Goal: Transaction & Acquisition: Purchase product/service

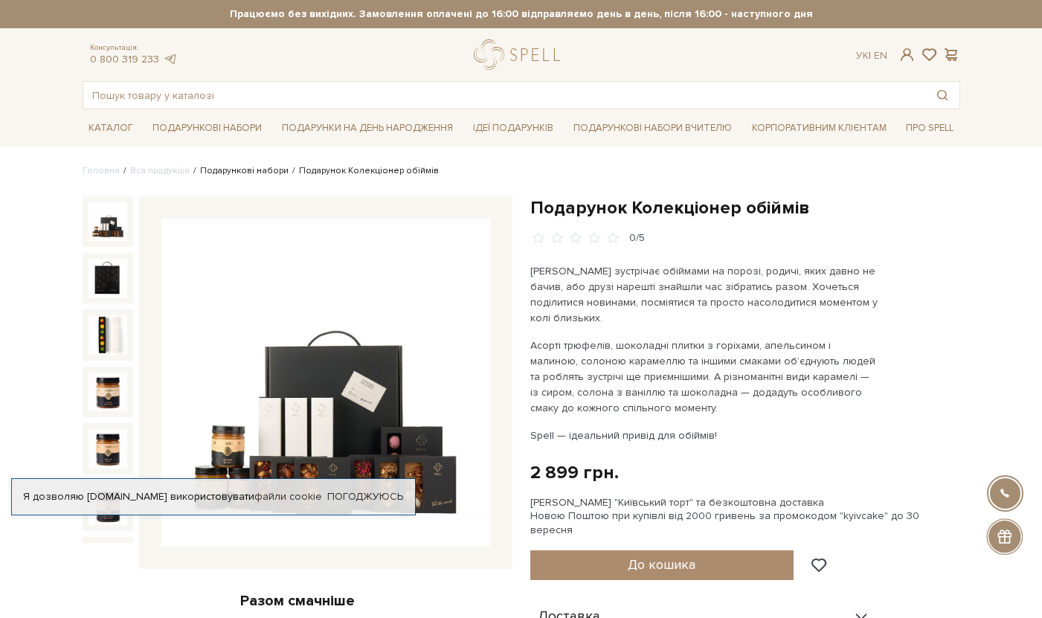
click at [258, 169] on link "Подарункові набори" at bounding box center [244, 170] width 89 height 11
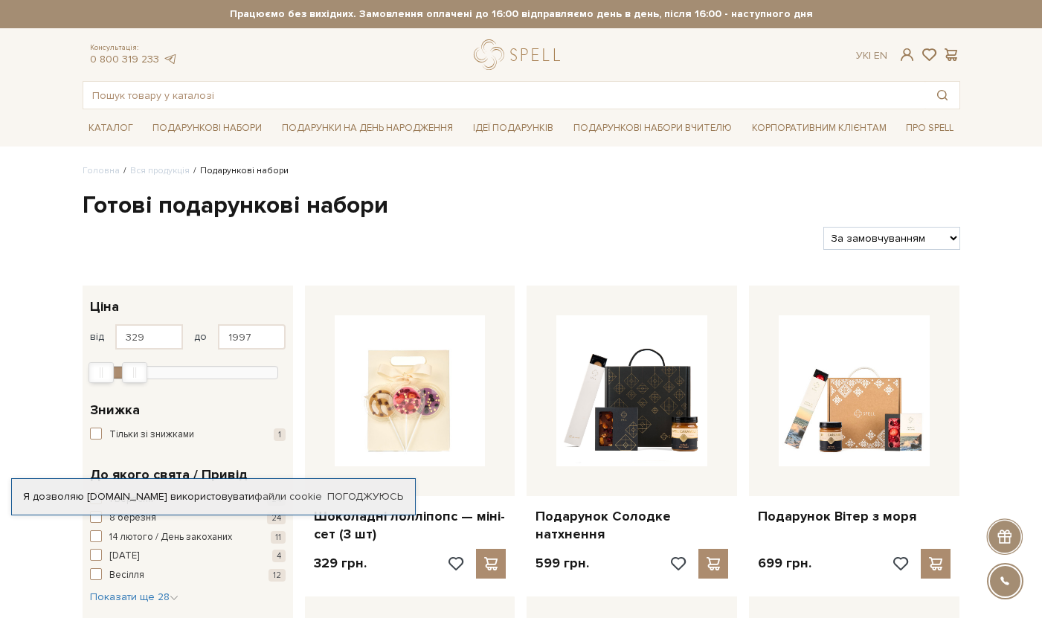
type input "2027"
drag, startPoint x: 264, startPoint y: 366, endPoint x: 125, endPoint y: 375, distance: 139.4
click at [125, 375] on div "Max" at bounding box center [136, 372] width 24 height 19
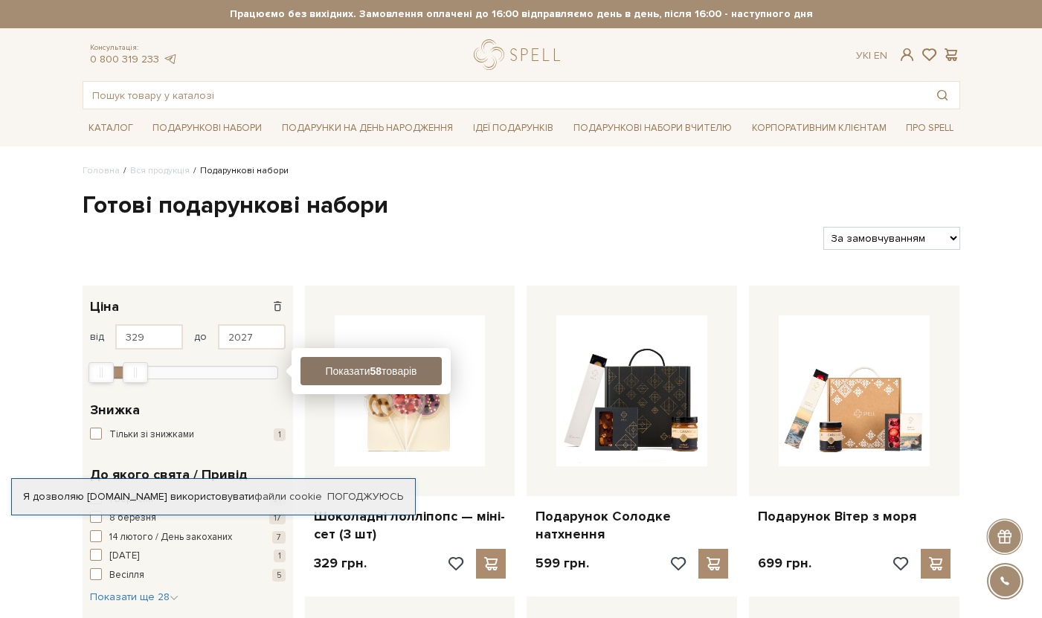
drag, startPoint x: 353, startPoint y: 368, endPoint x: 345, endPoint y: 359, distance: 12.1
click at [353, 368] on button "Показати 58 товарів" at bounding box center [371, 371] width 141 height 28
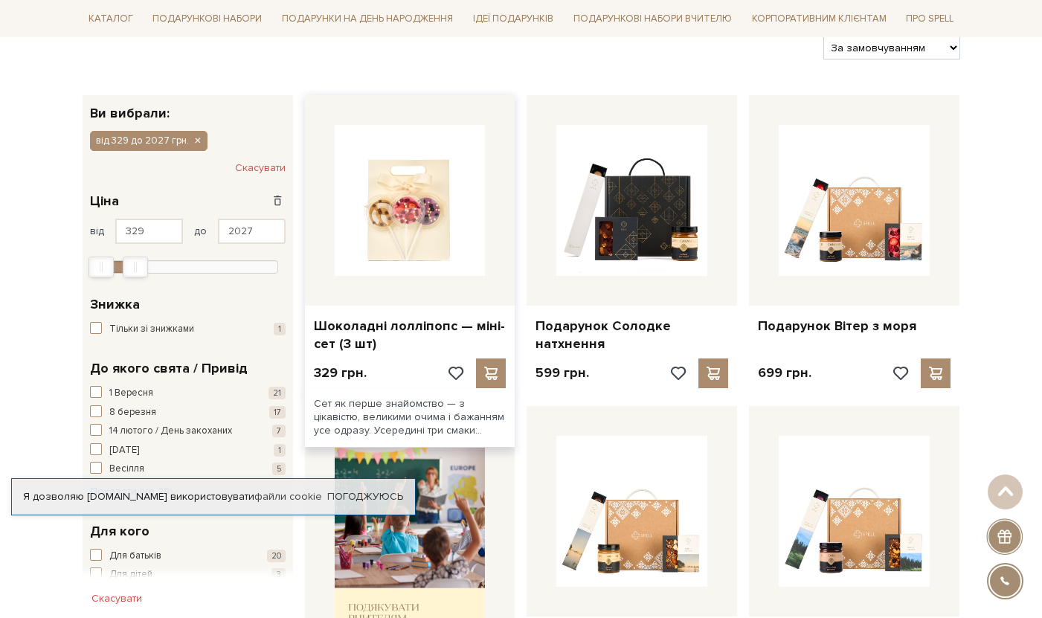
scroll to position [196, 0]
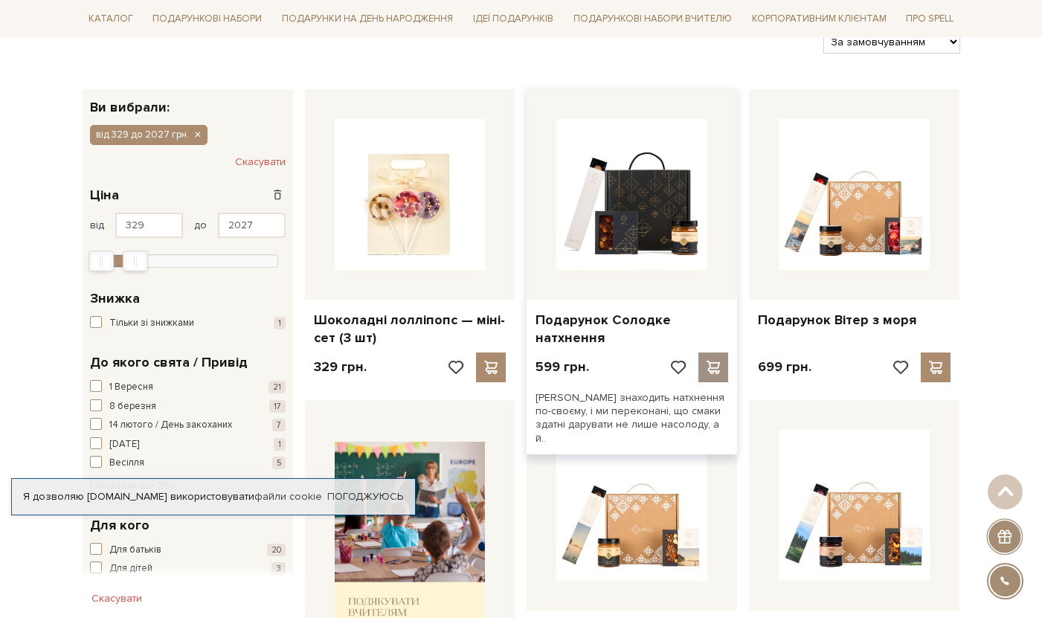
click at [721, 365] on span at bounding box center [714, 367] width 19 height 13
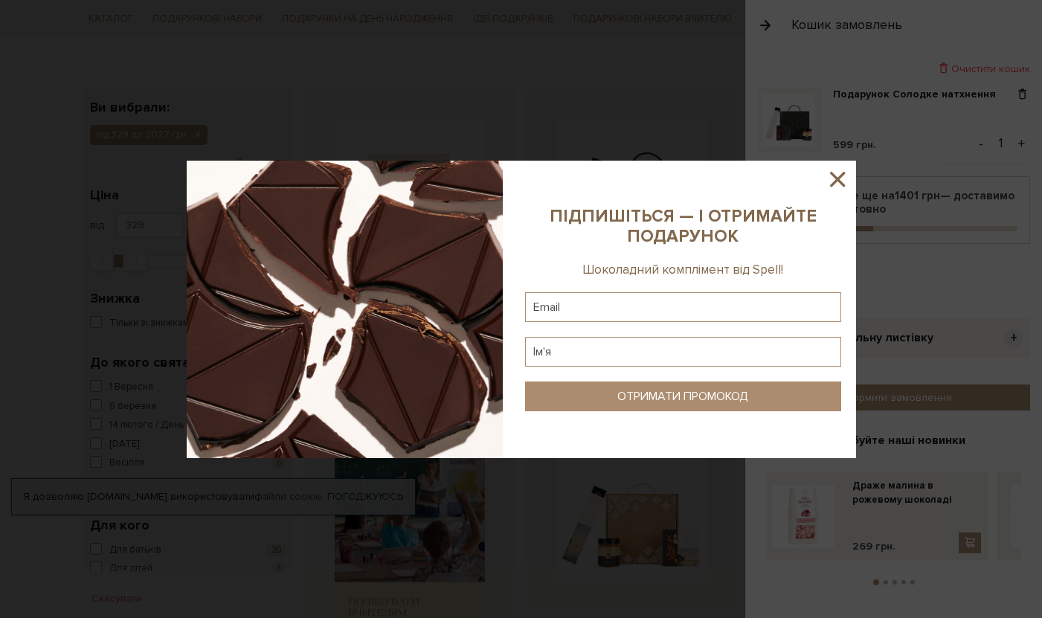
click at [829, 185] on icon at bounding box center [837, 179] width 25 height 25
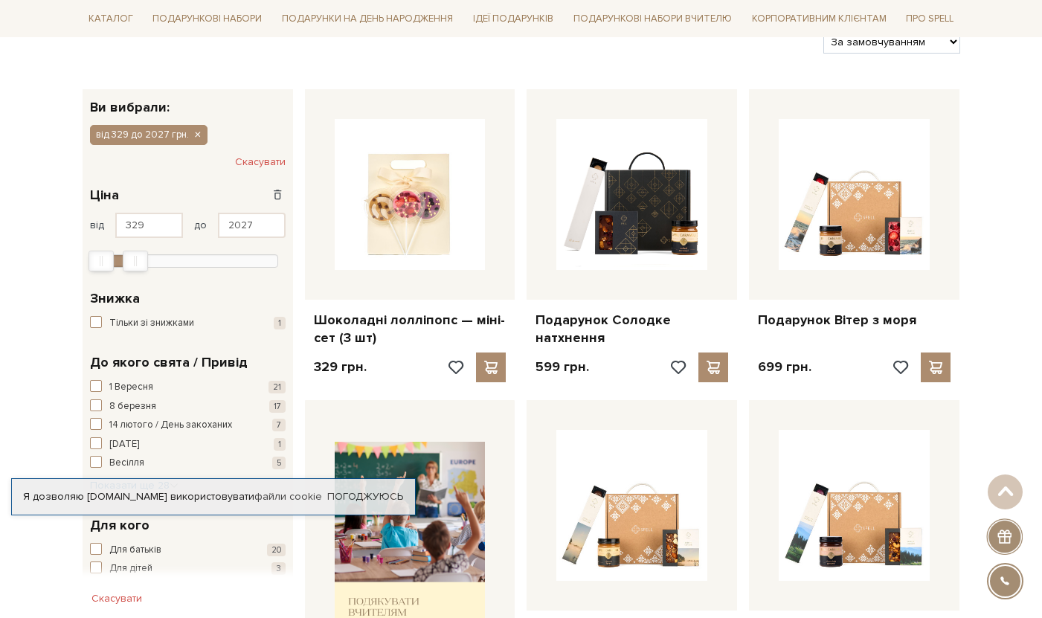
click at [679, 315] on div at bounding box center [521, 309] width 1042 height 618
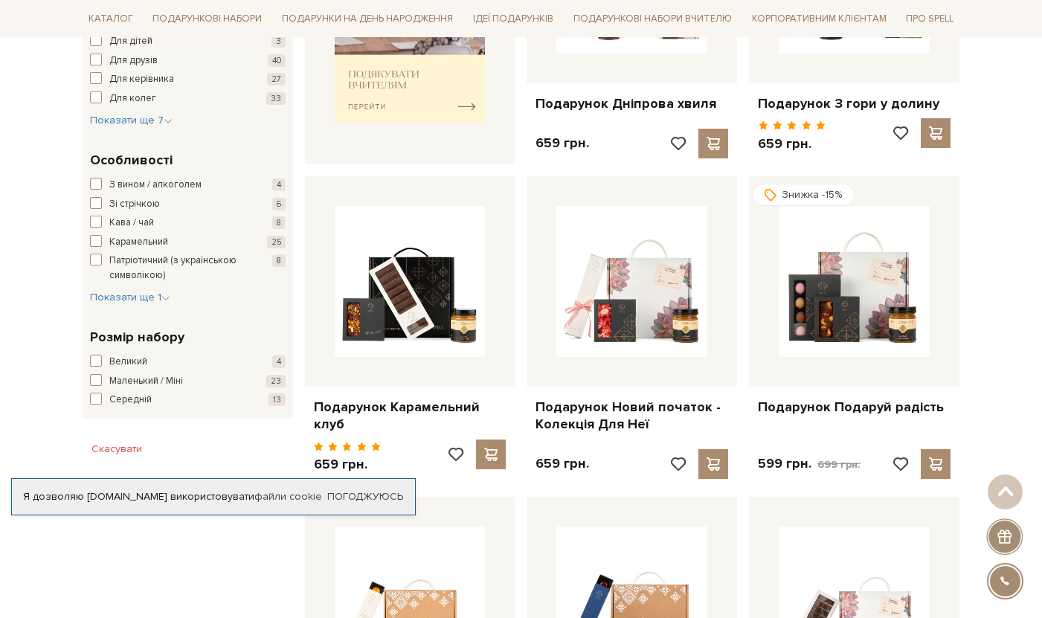
scroll to position [814, 0]
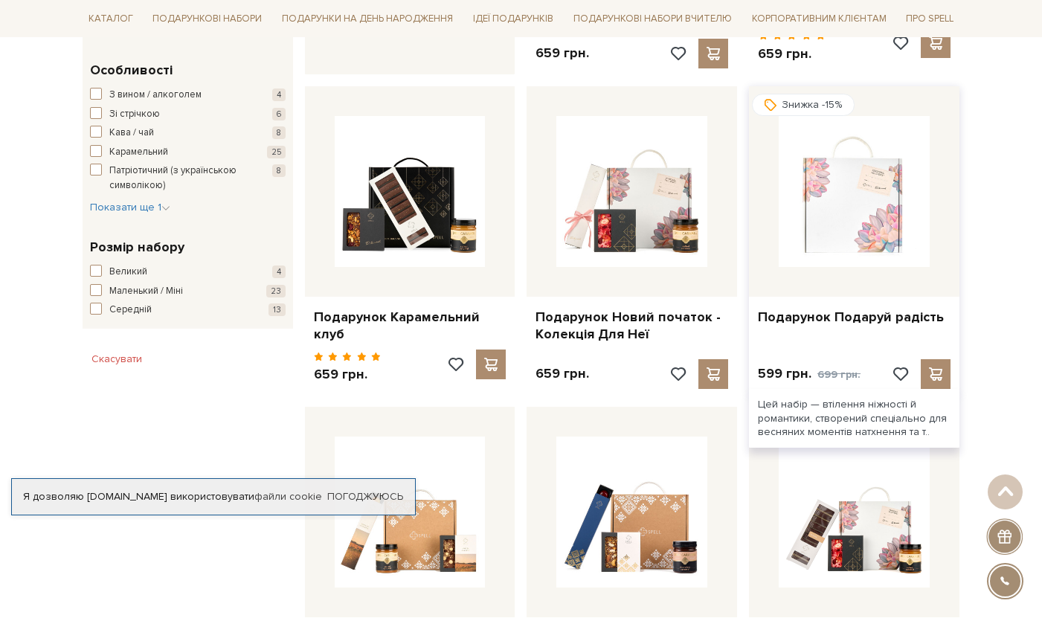
click at [856, 251] on img at bounding box center [854, 191] width 151 height 151
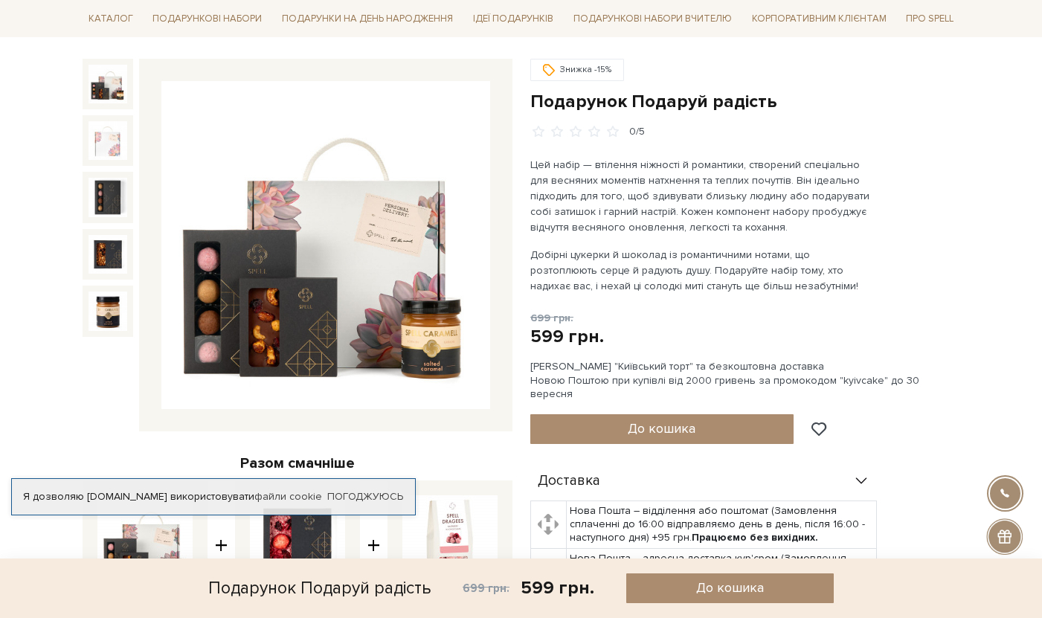
scroll to position [75, 0]
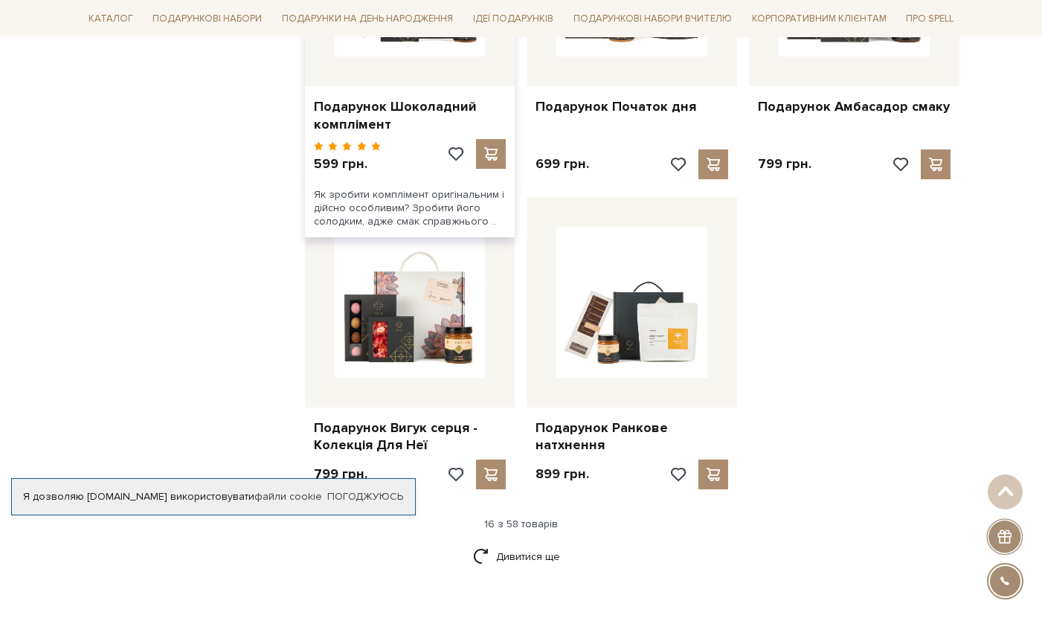
scroll to position [1658, 0]
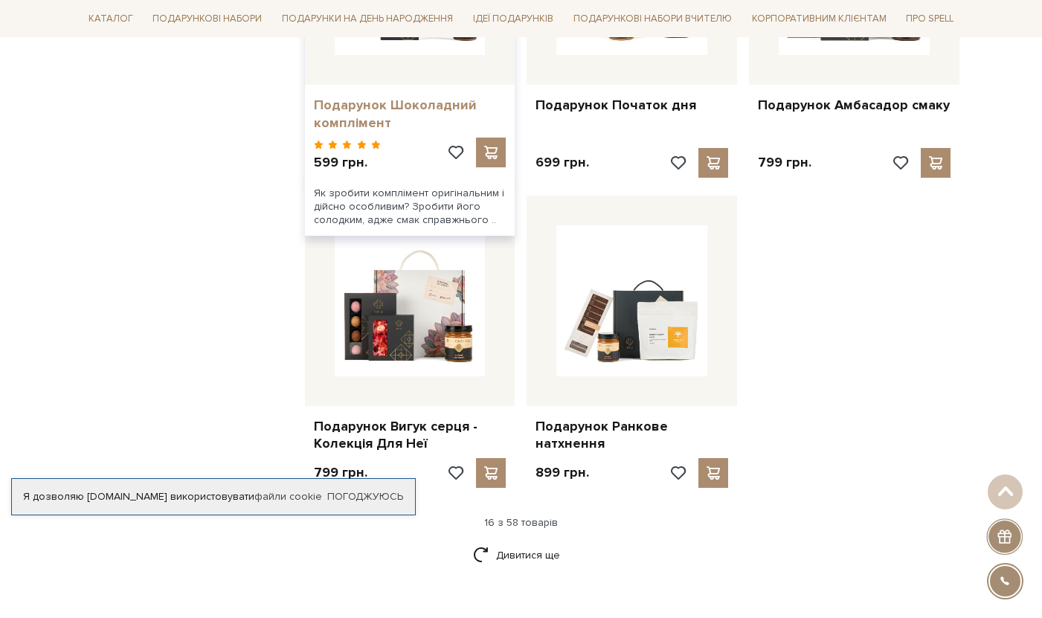
click at [408, 120] on link "Подарунок Шоколадний комплімент" at bounding box center [410, 114] width 193 height 35
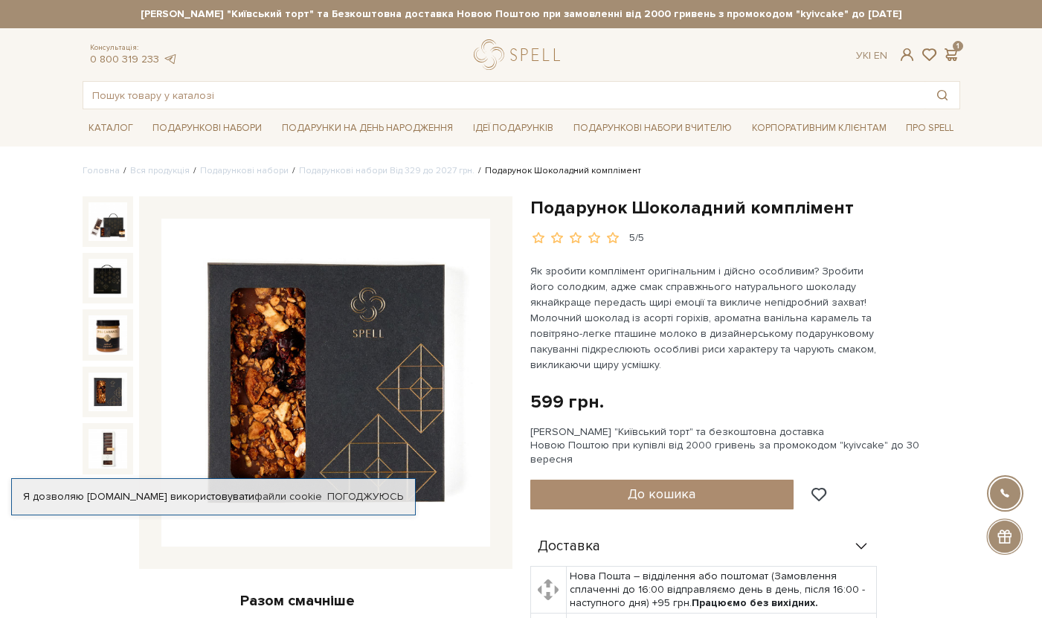
click at [966, 52] on div "Ук | En | 1" at bounding box center [907, 54] width 121 height 13
click at [962, 52] on div "Ук | En | 1" at bounding box center [907, 54] width 121 height 13
click at [944, 52] on span at bounding box center [952, 55] width 18 height 16
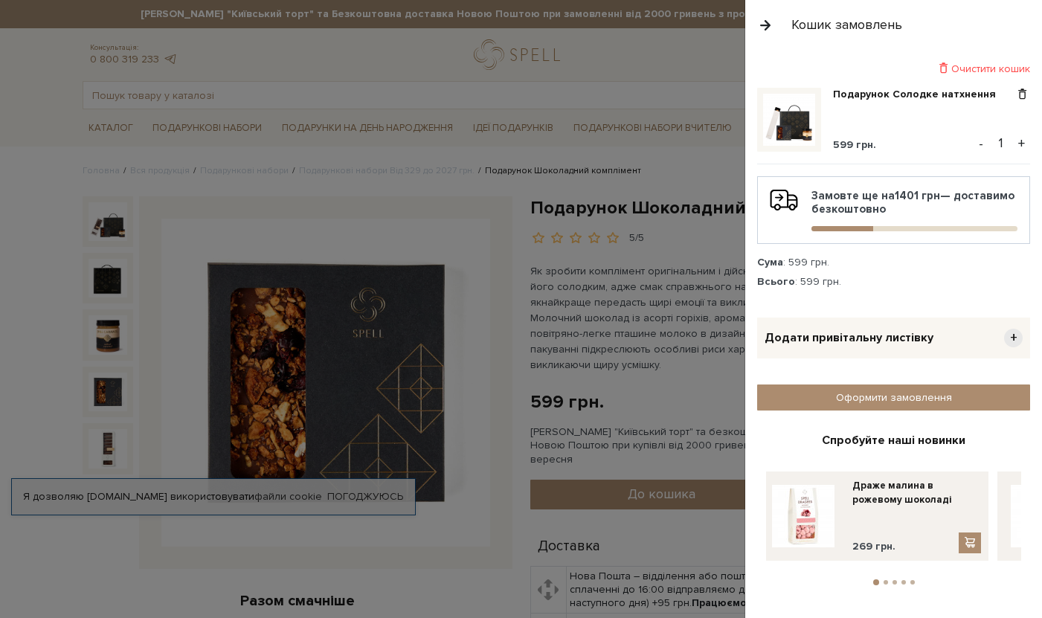
click at [806, 128] on img at bounding box center [789, 120] width 52 height 52
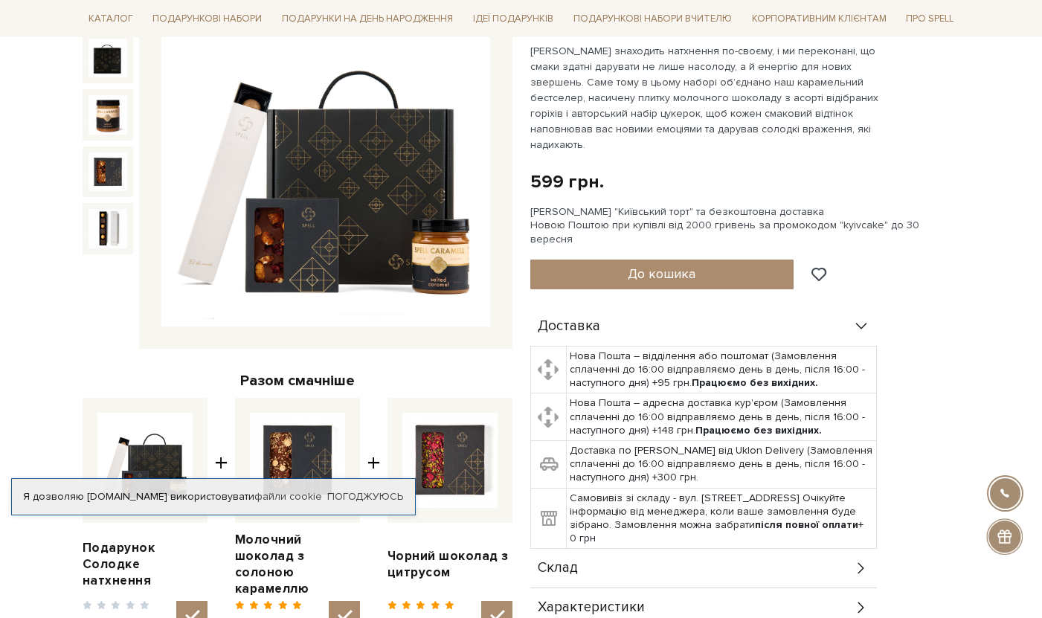
scroll to position [205, 0]
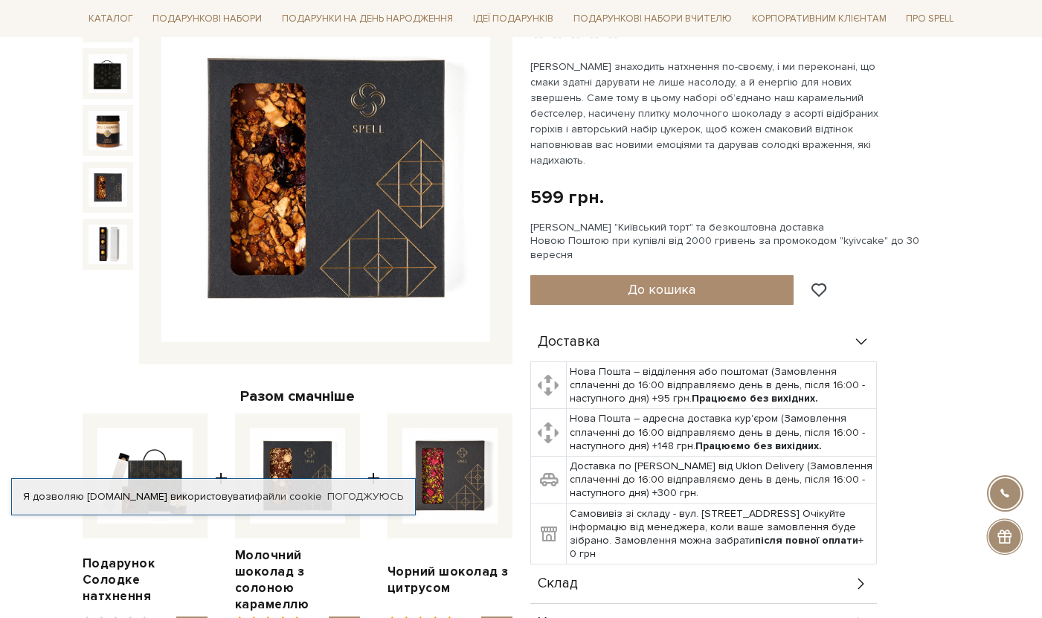
click at [117, 191] on img at bounding box center [108, 187] width 39 height 39
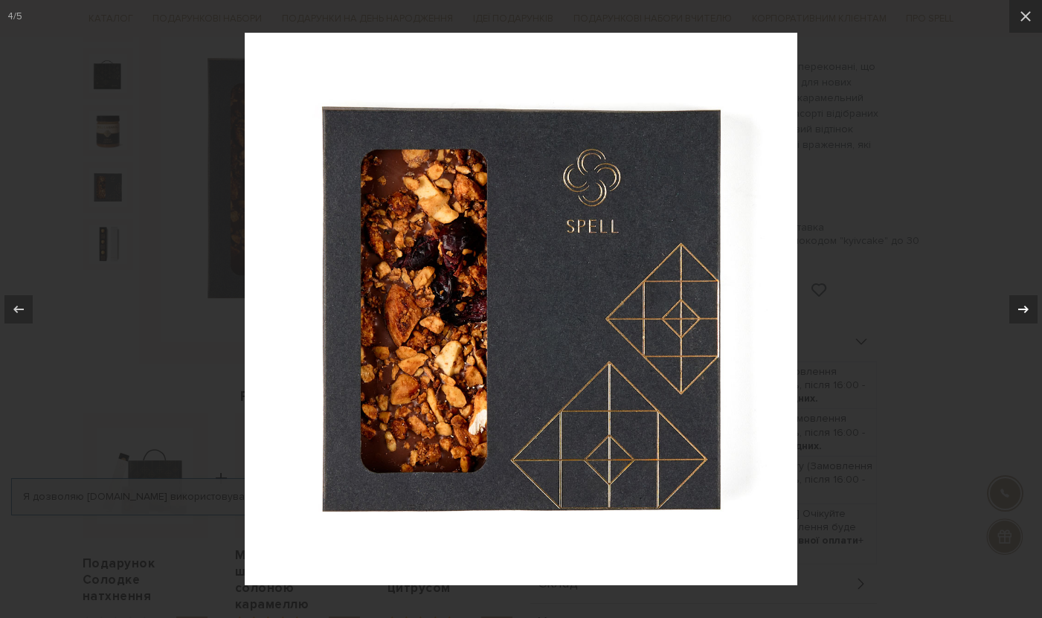
click at [1028, 306] on icon at bounding box center [1024, 310] width 18 height 18
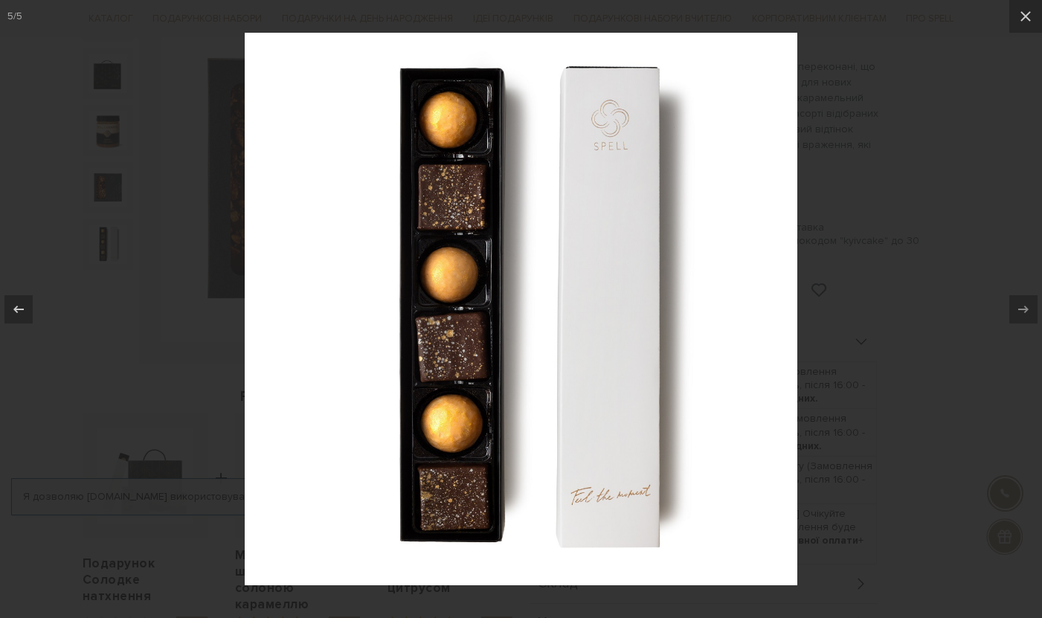
click at [952, 165] on div at bounding box center [521, 309] width 1042 height 618
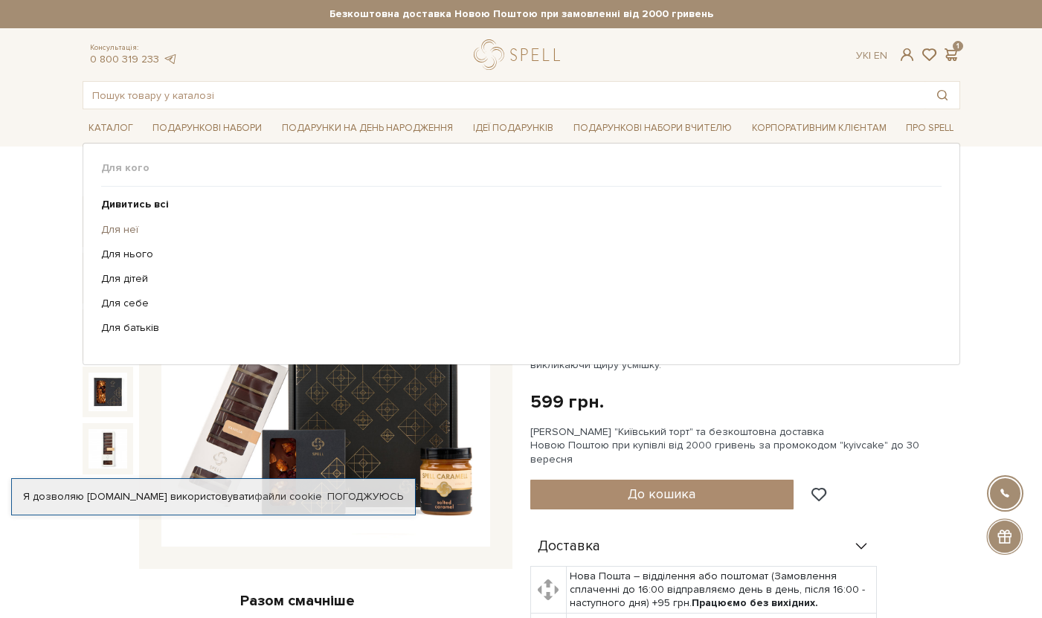
click at [115, 231] on link "Для неї" at bounding box center [516, 229] width 830 height 13
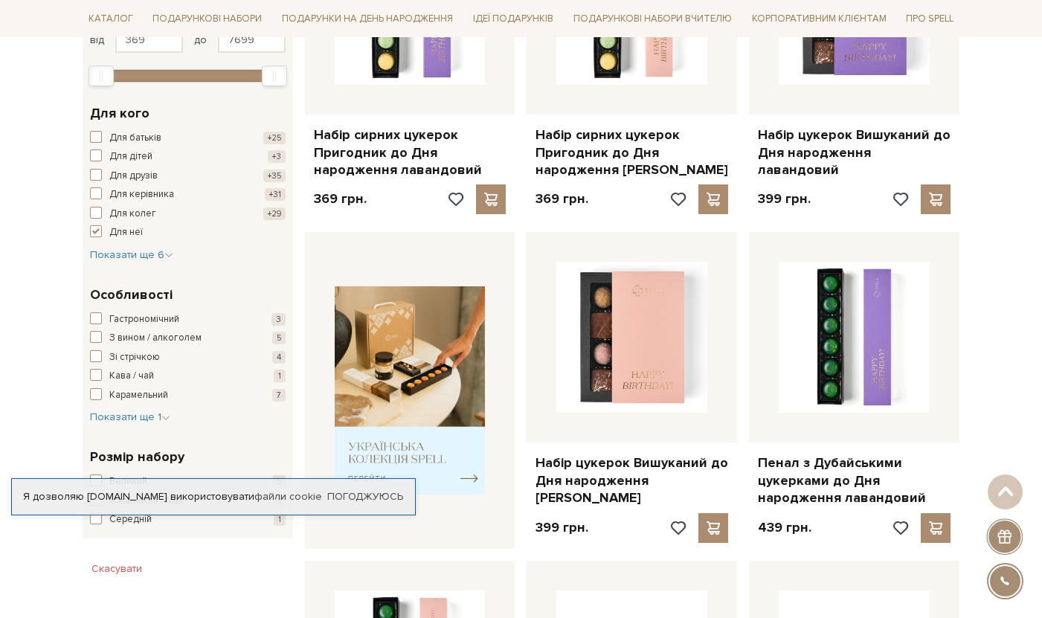
scroll to position [383, 0]
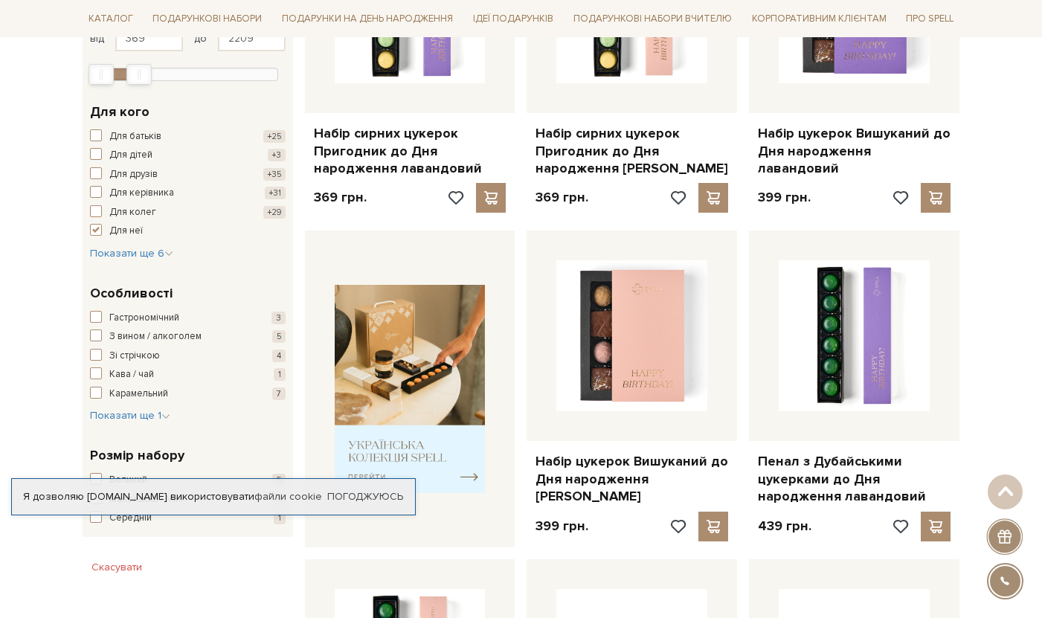
type input "2239"
drag, startPoint x: 272, startPoint y: 68, endPoint x: 139, endPoint y: 97, distance: 136.1
click at [139, 97] on div "Ви вибрали: Для неї Скасувати 369 - 2,2 тис. грн. Ціна від 369 до 2239 369 2 ти…" at bounding box center [188, 220] width 211 height 634
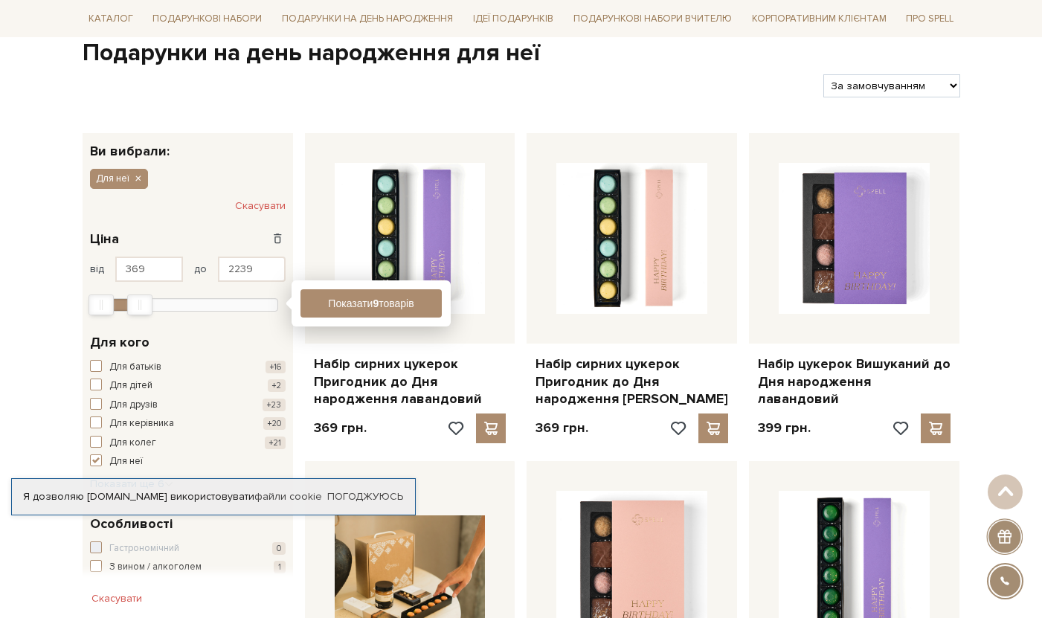
scroll to position [0, 0]
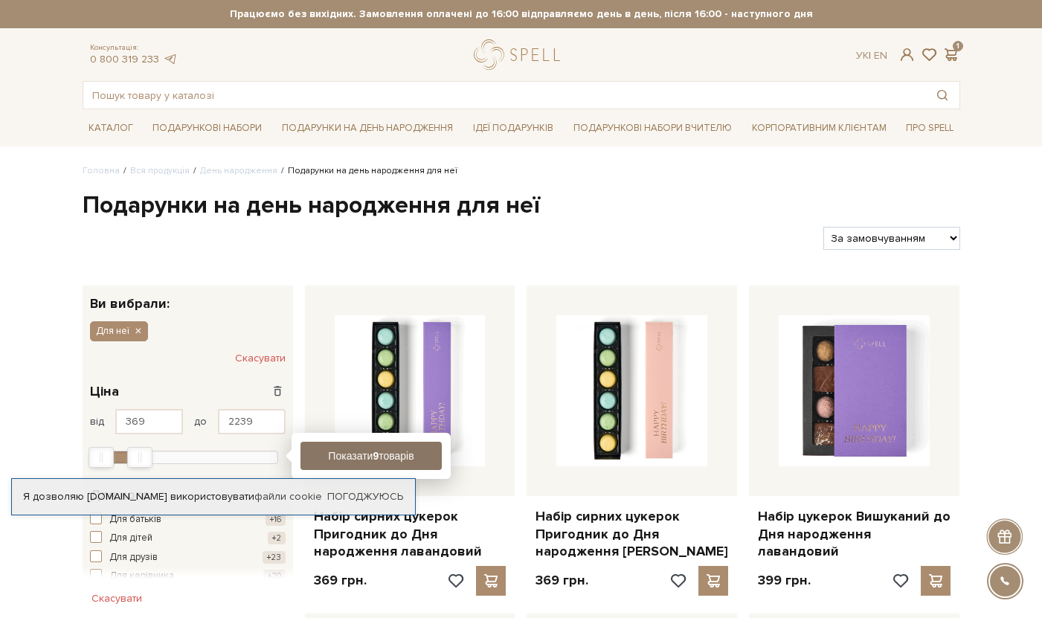
click at [336, 455] on button "Показати 9 товарів" at bounding box center [371, 456] width 141 height 28
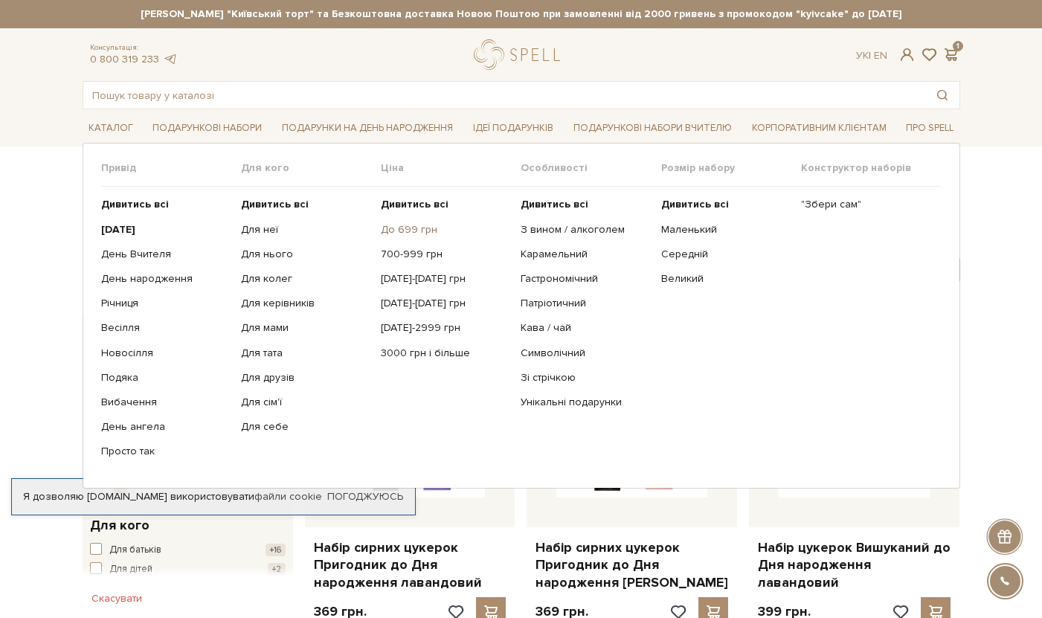
click at [413, 231] on link "До 699 грн" at bounding box center [445, 229] width 129 height 13
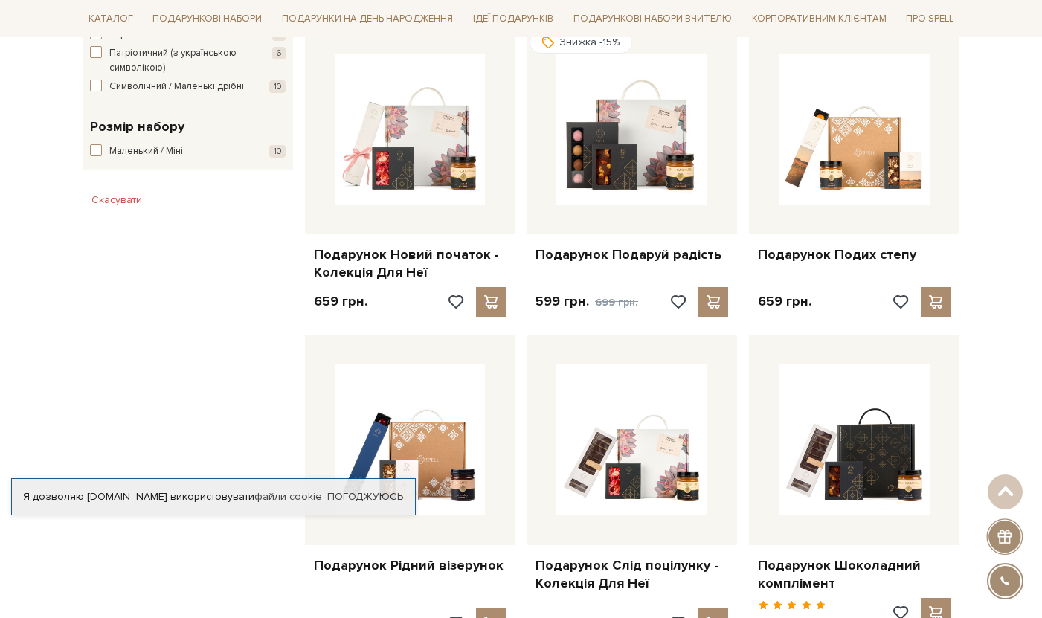
scroll to position [868, 0]
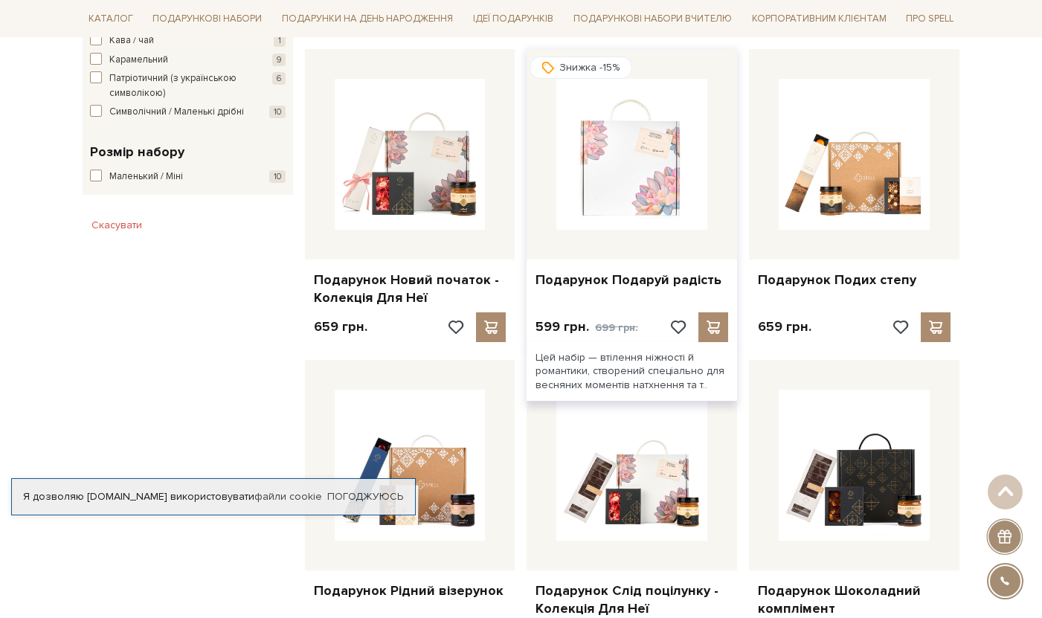
click at [615, 198] on img at bounding box center [632, 154] width 151 height 151
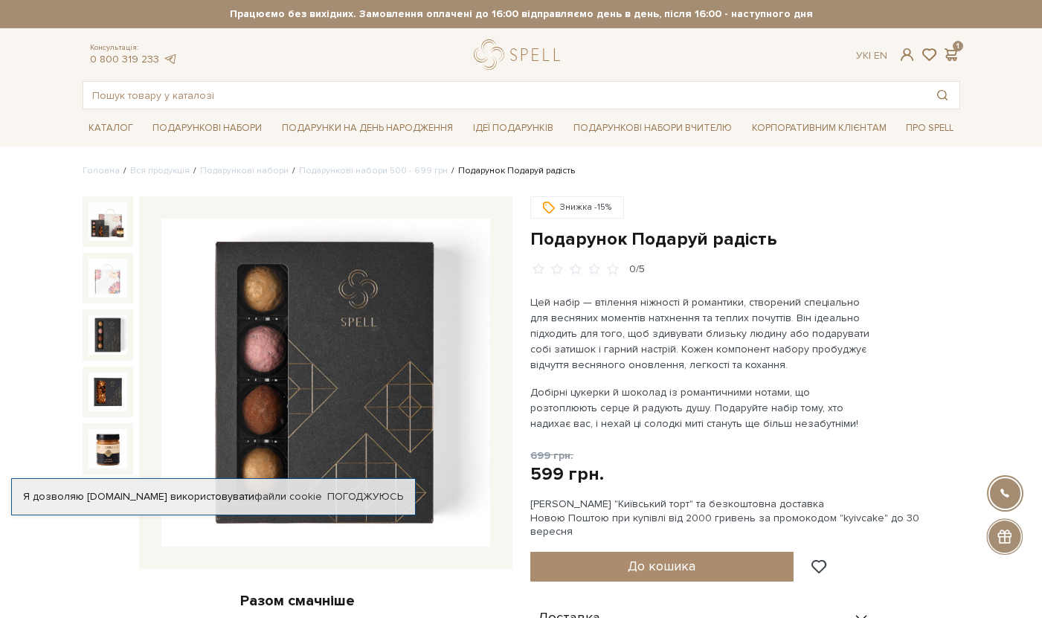
click at [114, 341] on img at bounding box center [108, 334] width 39 height 39
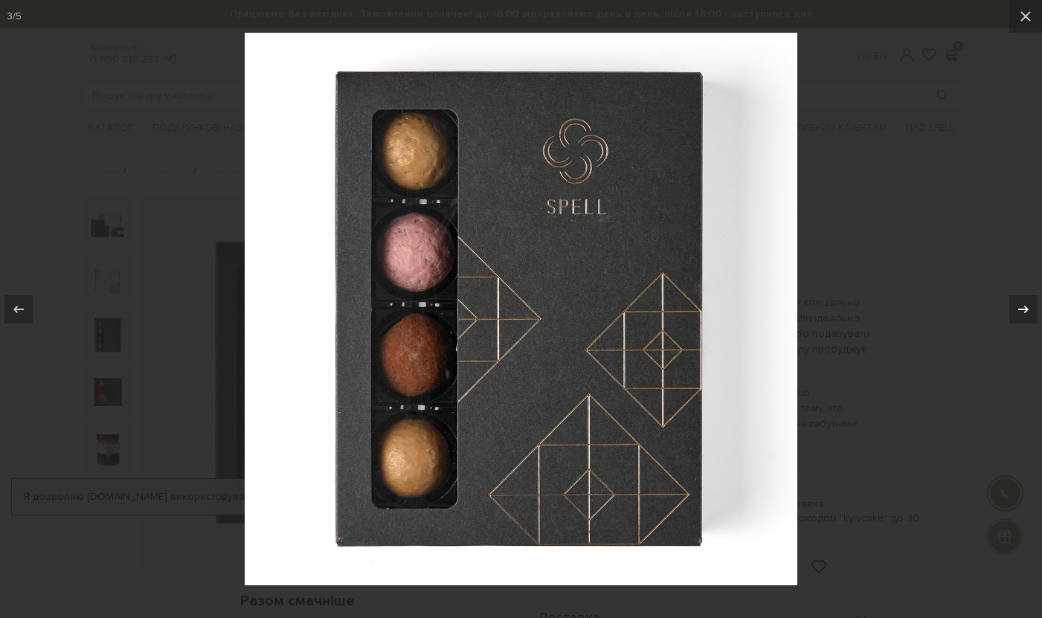
click at [1022, 310] on icon at bounding box center [1024, 310] width 18 height 18
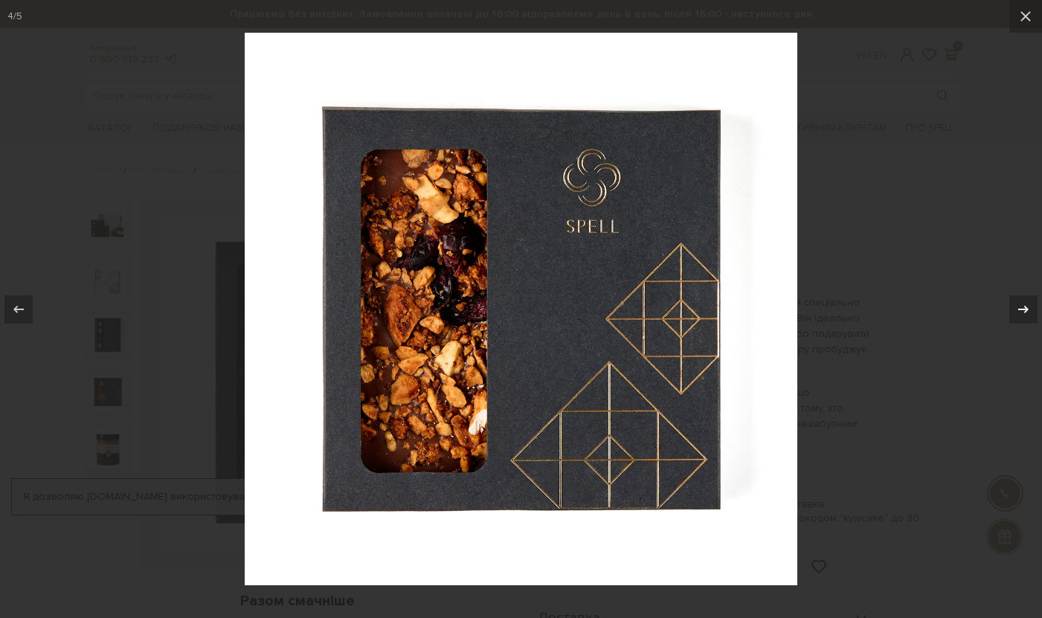
click at [1022, 310] on icon at bounding box center [1024, 310] width 18 height 18
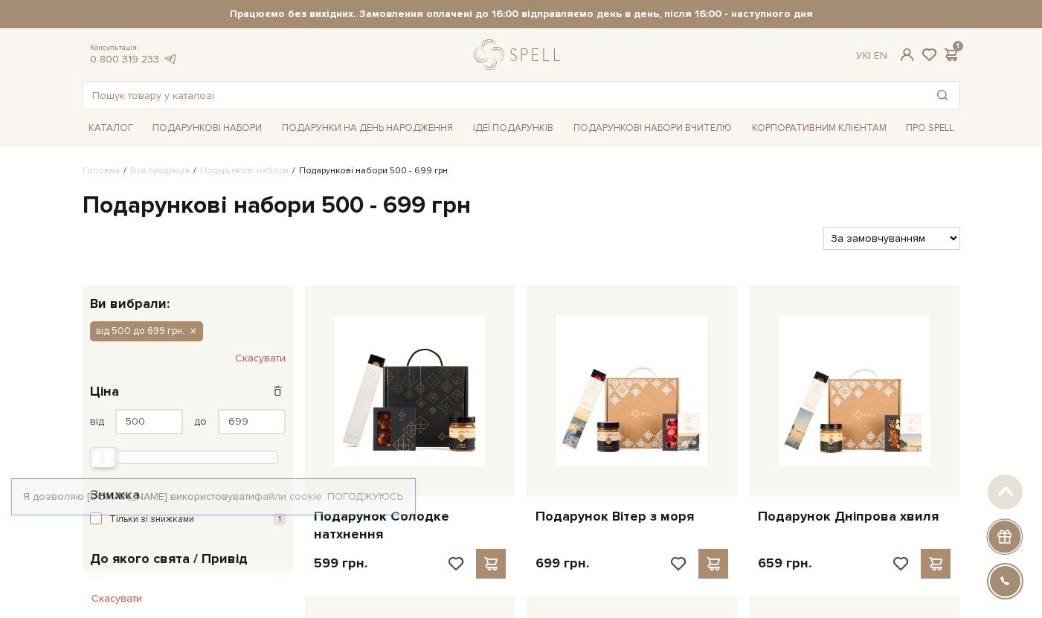
scroll to position [868, 0]
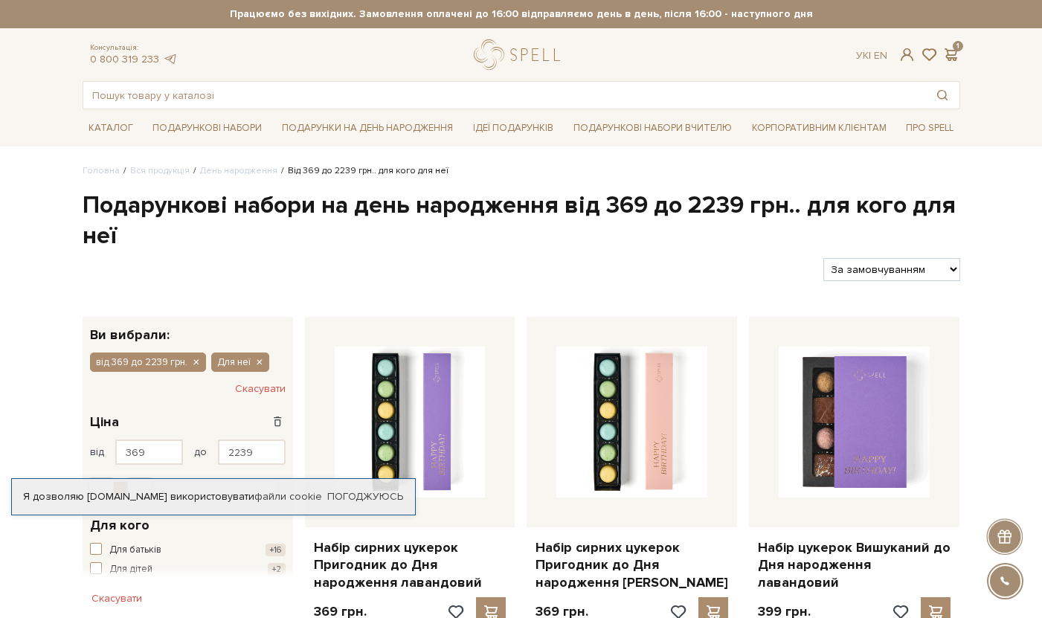
scroll to position [43, 0]
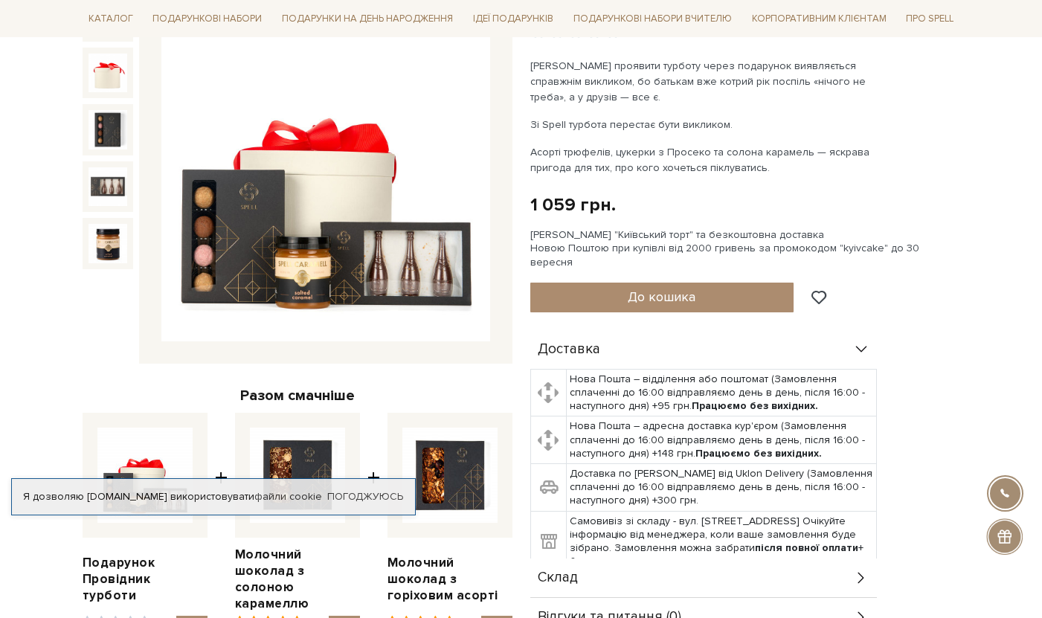
scroll to position [240, 0]
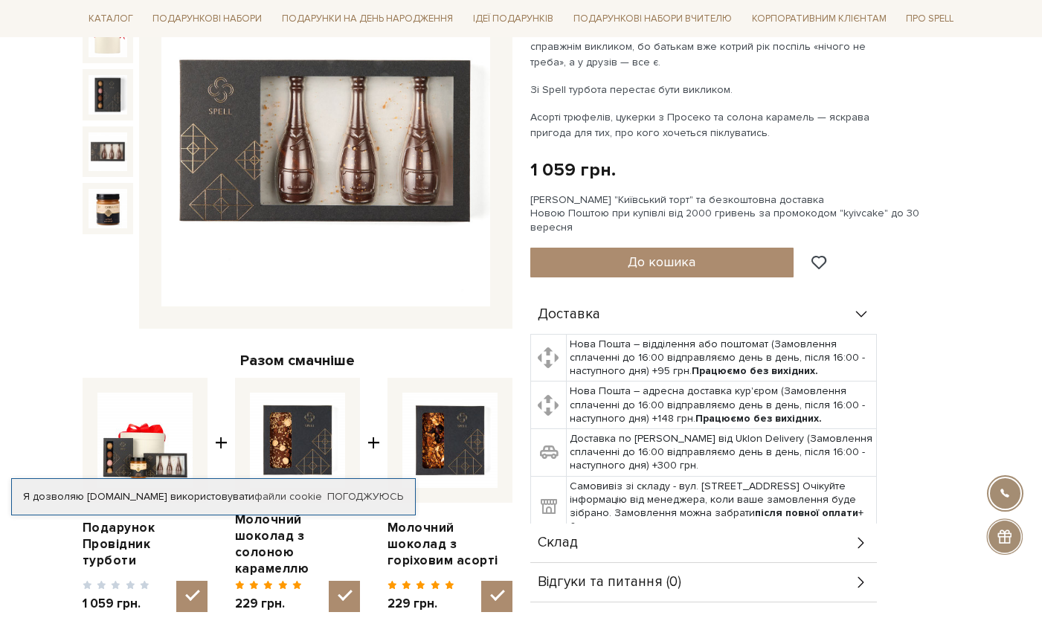
click at [102, 147] on img at bounding box center [108, 151] width 39 height 39
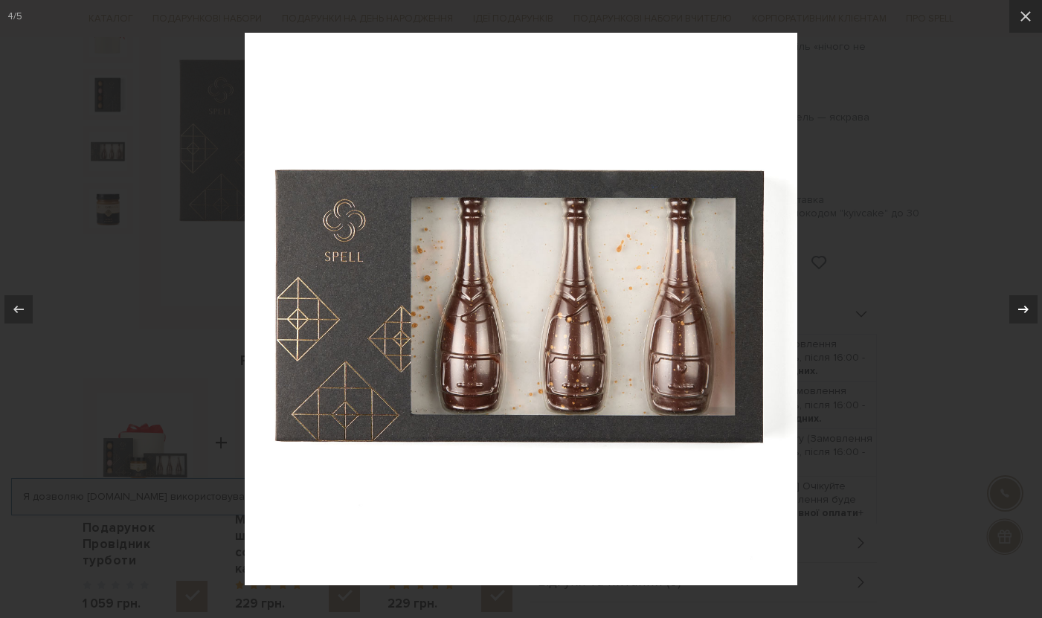
click at [1013, 312] on div at bounding box center [1024, 309] width 28 height 28
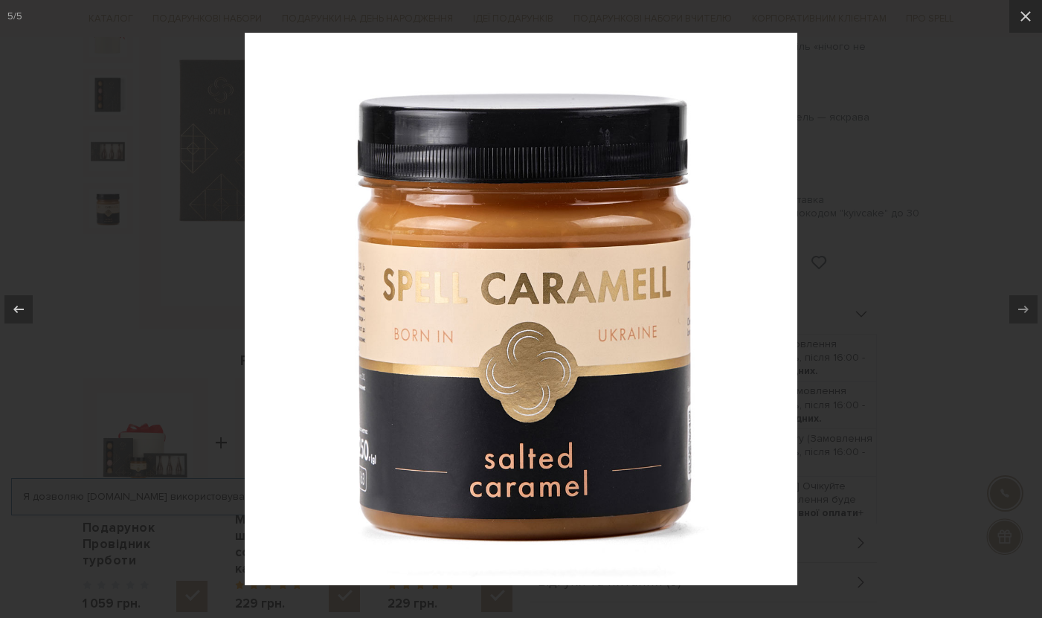
click at [926, 294] on div at bounding box center [521, 309] width 1042 height 618
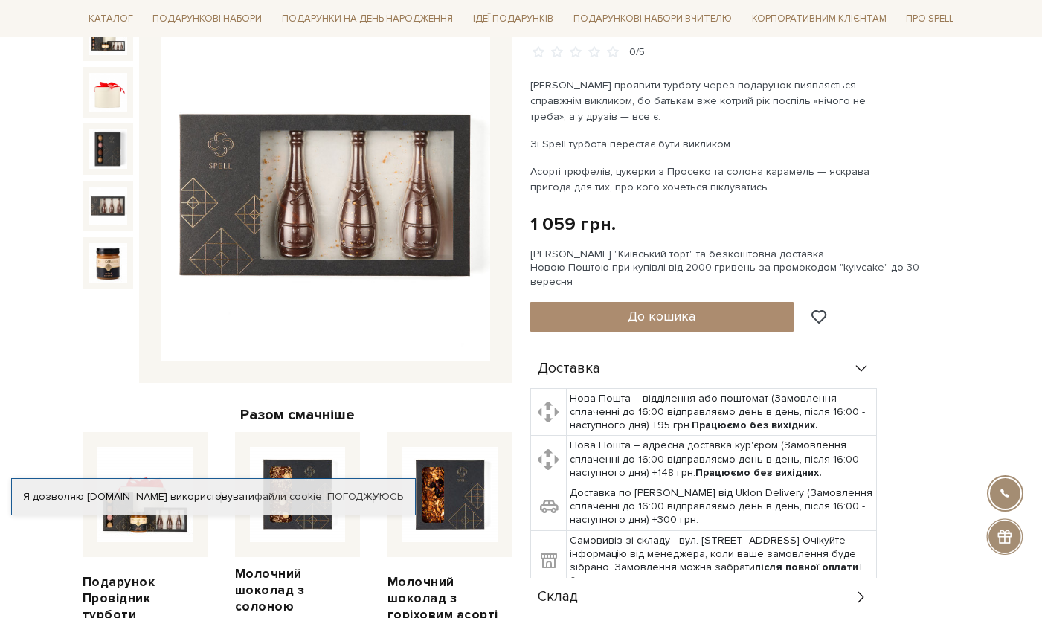
scroll to position [182, 0]
